Goal: Transaction & Acquisition: Purchase product/service

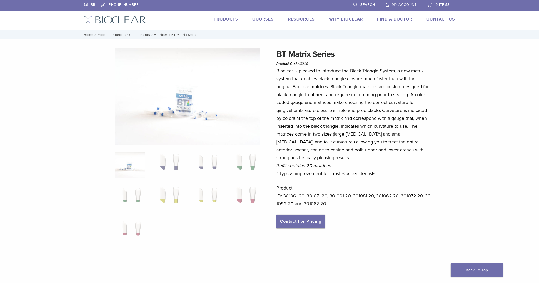
click at [142, 167] on img at bounding box center [130, 165] width 30 height 26
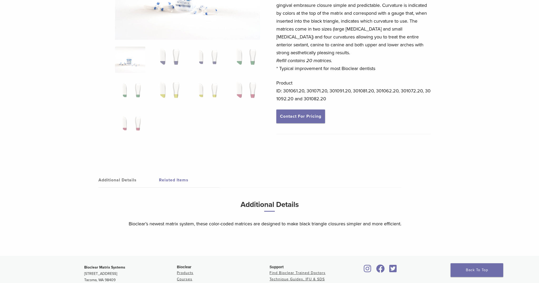
scroll to position [132, 0]
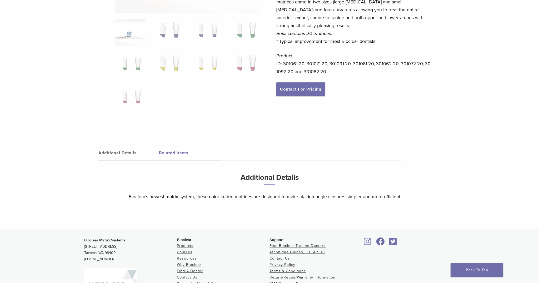
click at [112, 150] on link "Additional Details" at bounding box center [128, 153] width 61 height 15
click at [114, 153] on link "Additional Details" at bounding box center [128, 153] width 61 height 15
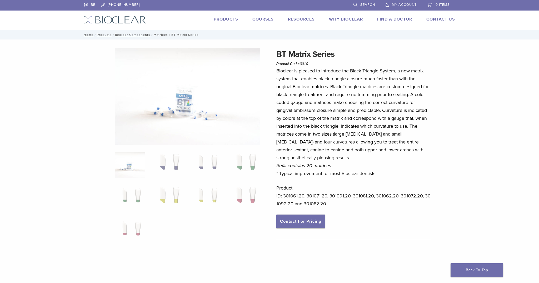
click at [162, 34] on link "Matrices" at bounding box center [161, 35] width 14 height 4
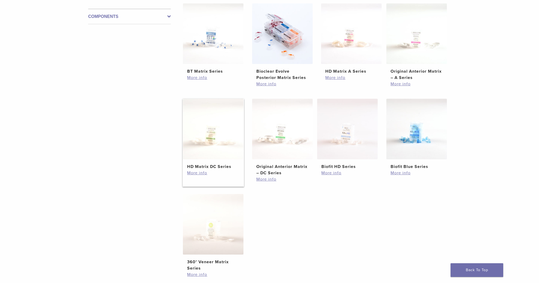
scroll to position [38, 0]
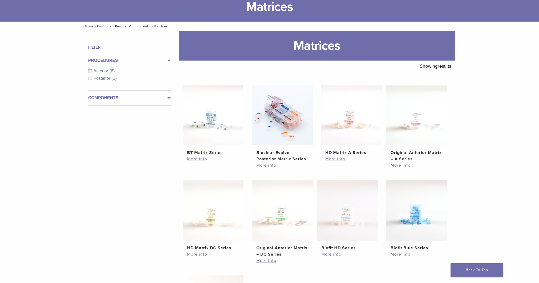
click at [100, 71] on span "Anterior" at bounding box center [101, 71] width 16 height 4
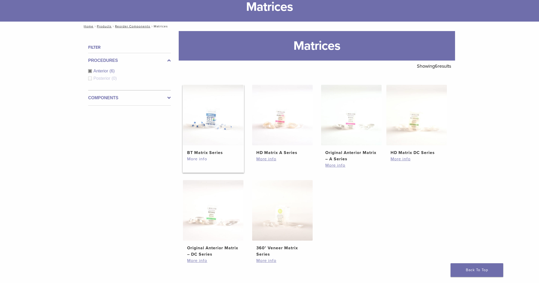
click at [199, 160] on link "More info" at bounding box center [213, 159] width 52 height 6
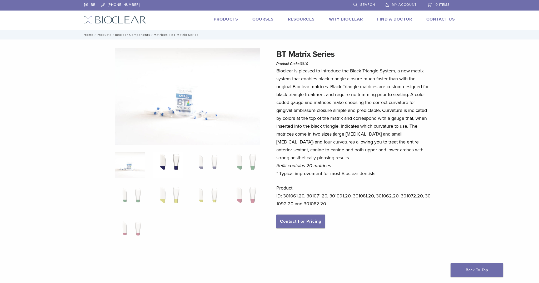
click at [180, 169] on img at bounding box center [168, 165] width 30 height 26
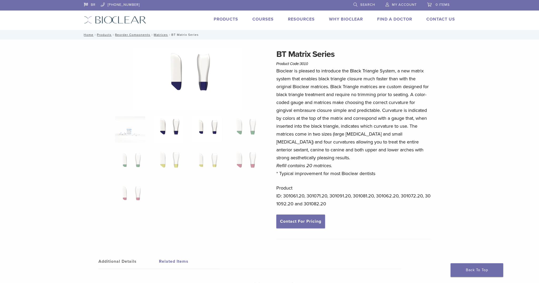
click at [206, 127] on img at bounding box center [206, 129] width 30 height 26
click at [174, 134] on img at bounding box center [168, 129] width 30 height 26
click at [175, 164] on img at bounding box center [168, 163] width 30 height 26
click at [138, 185] on img at bounding box center [130, 196] width 30 height 26
click at [251, 161] on img at bounding box center [245, 163] width 30 height 26
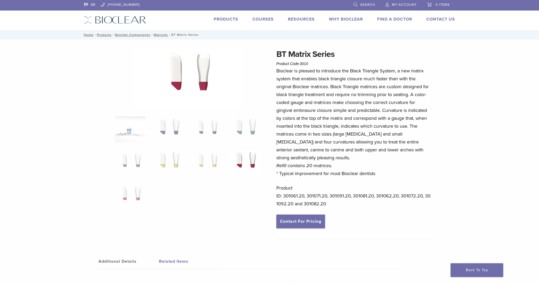
click at [132, 127] on img at bounding box center [130, 129] width 30 height 26
